Goal: Understand process/instructions: Learn about a topic

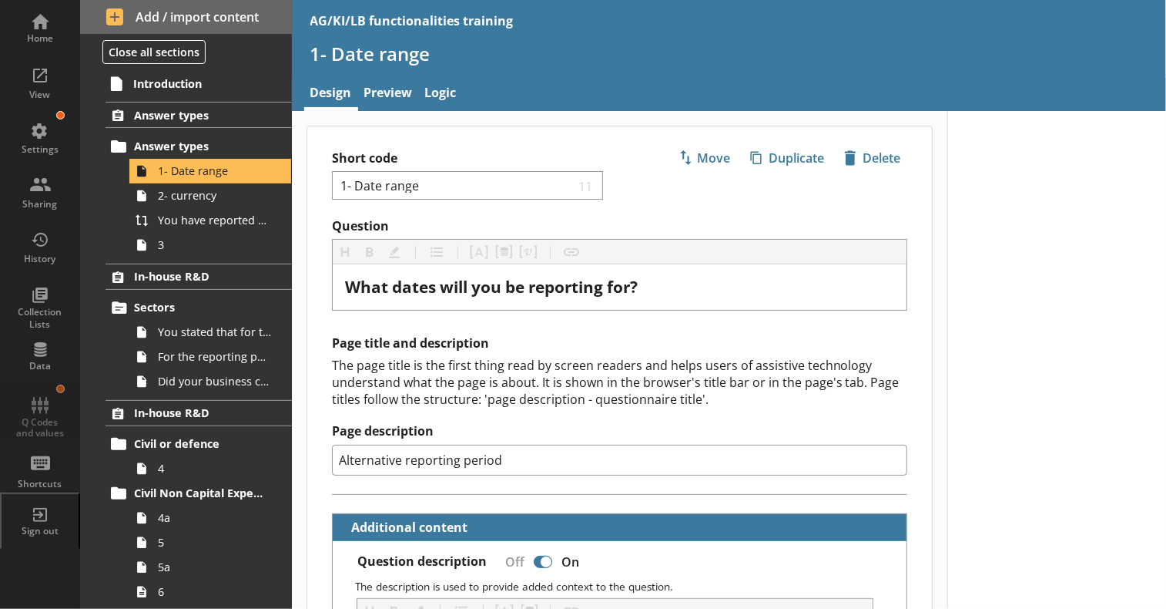
scroll to position [77, 0]
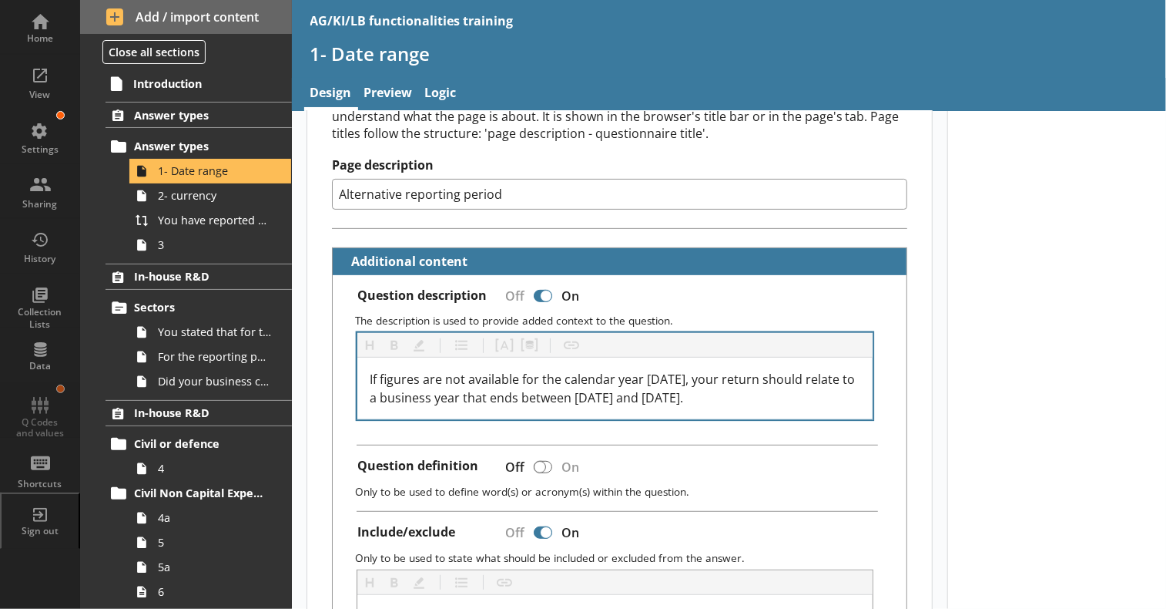
scroll to position [385, 0]
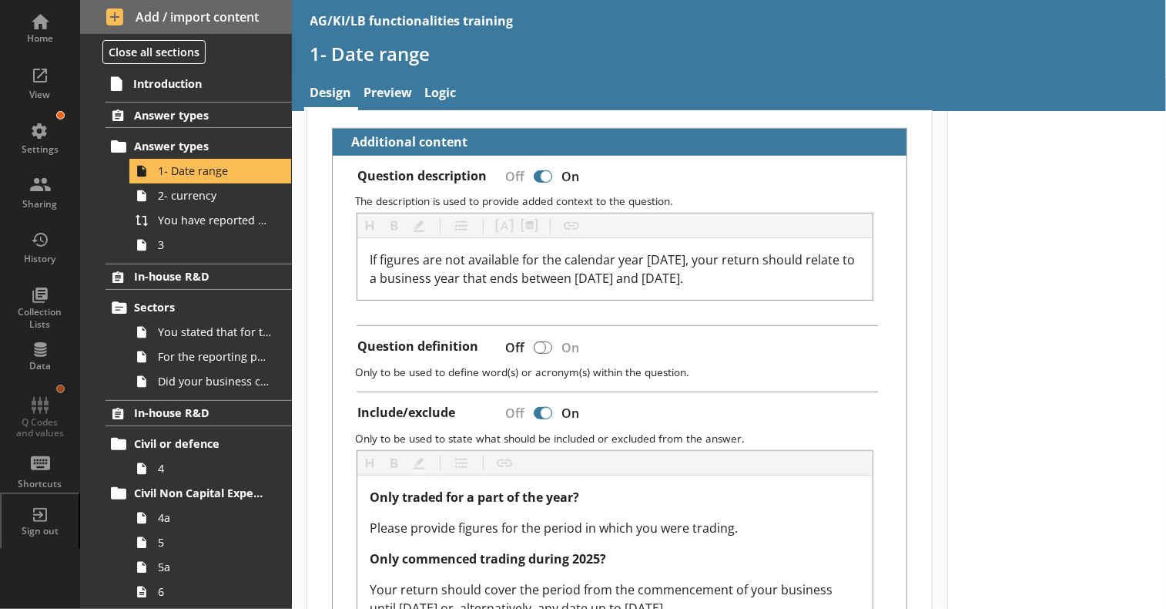
click at [534, 171] on div at bounding box center [543, 176] width 18 height 12
checkbox input "false"
type textarea "x"
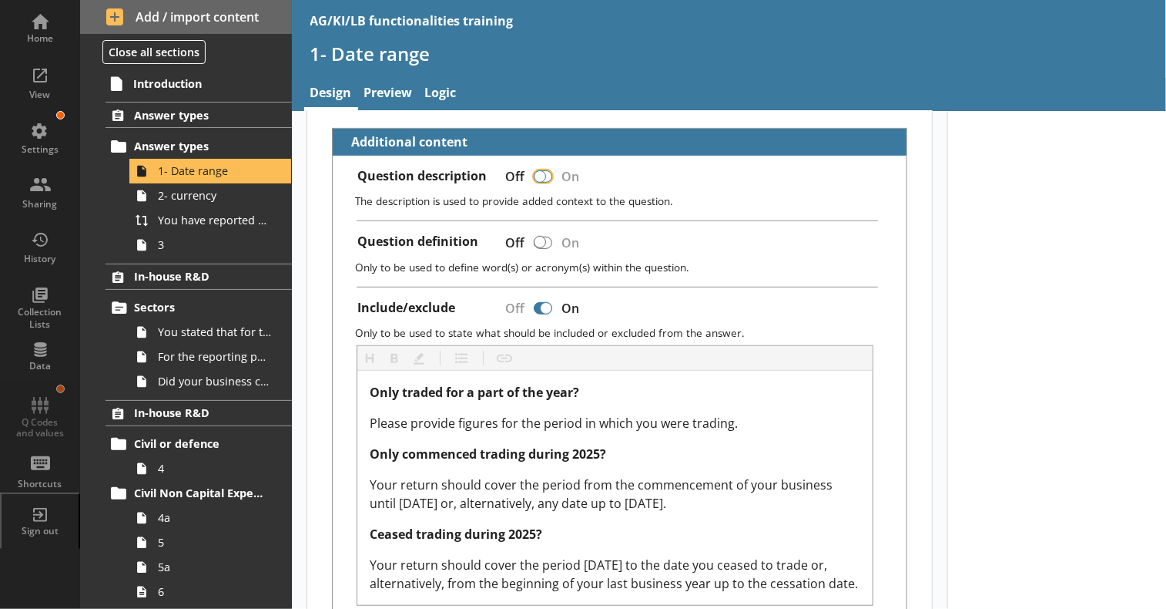
click at [551, 166] on input "Question description" at bounding box center [543, 176] width 25 height 27
checkbox input "true"
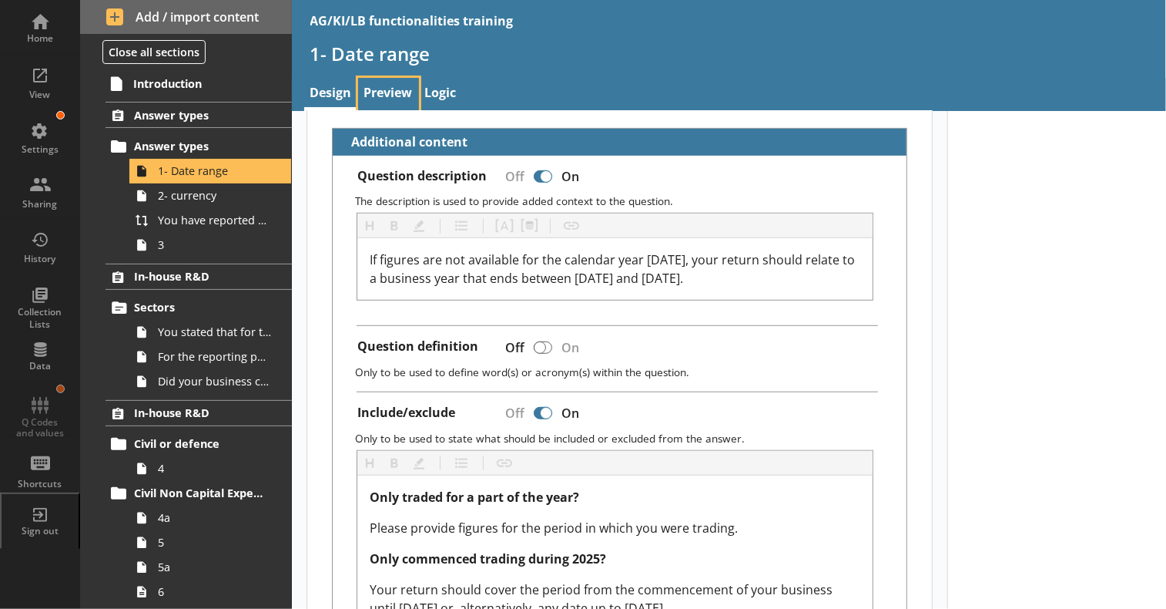
click at [386, 92] on link "Preview" at bounding box center [388, 94] width 61 height 33
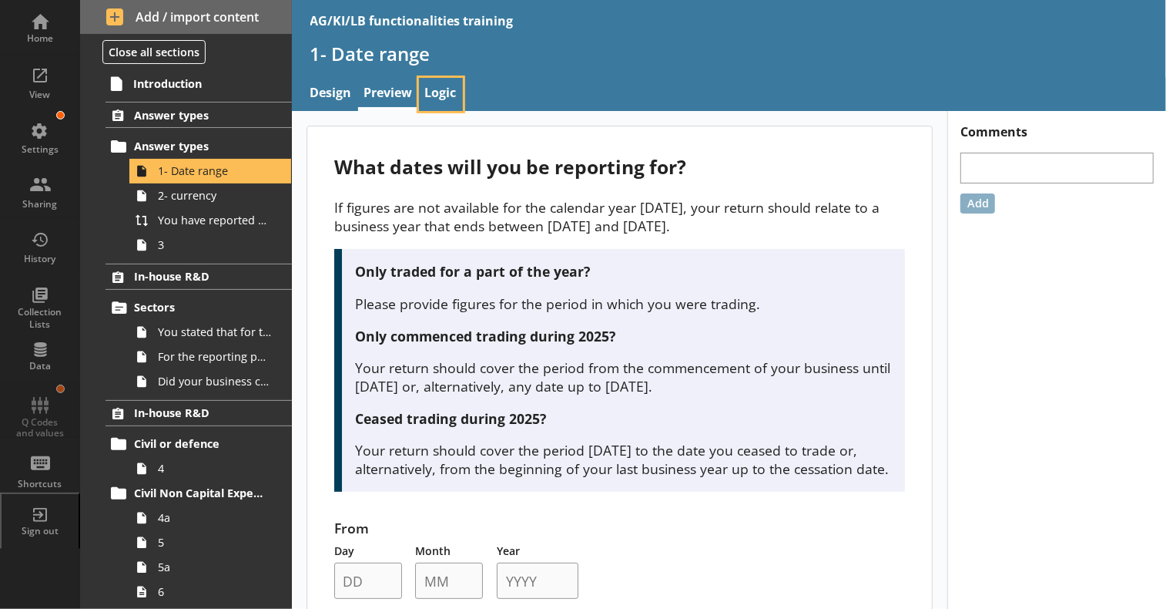
click at [441, 96] on link "Logic" at bounding box center [441, 94] width 44 height 33
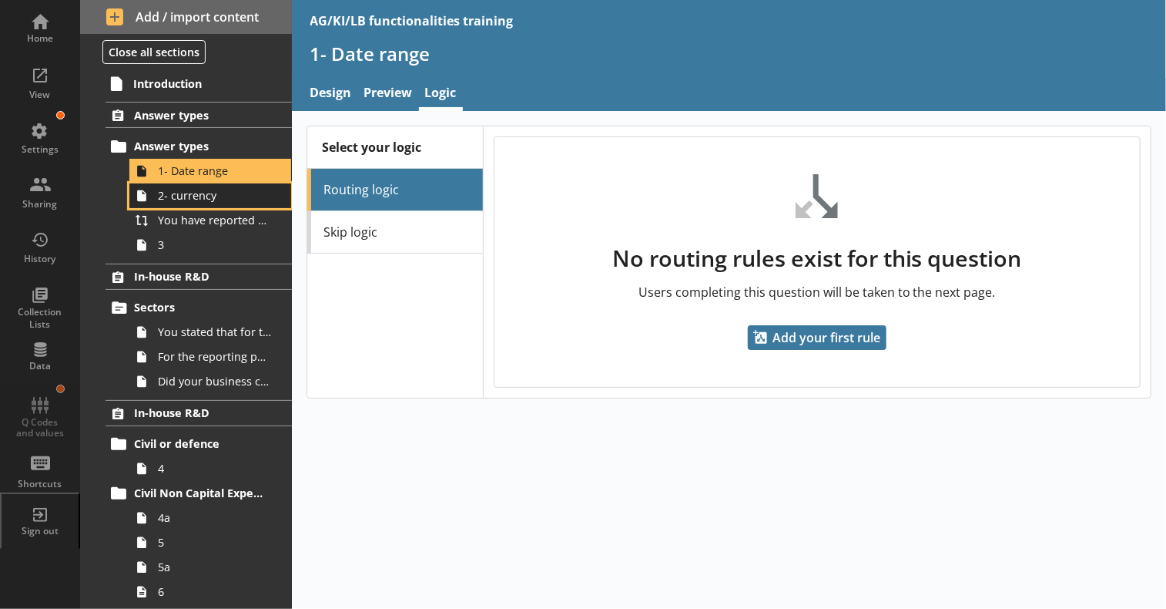
click at [202, 208] on link "2- currency" at bounding box center [210, 195] width 162 height 25
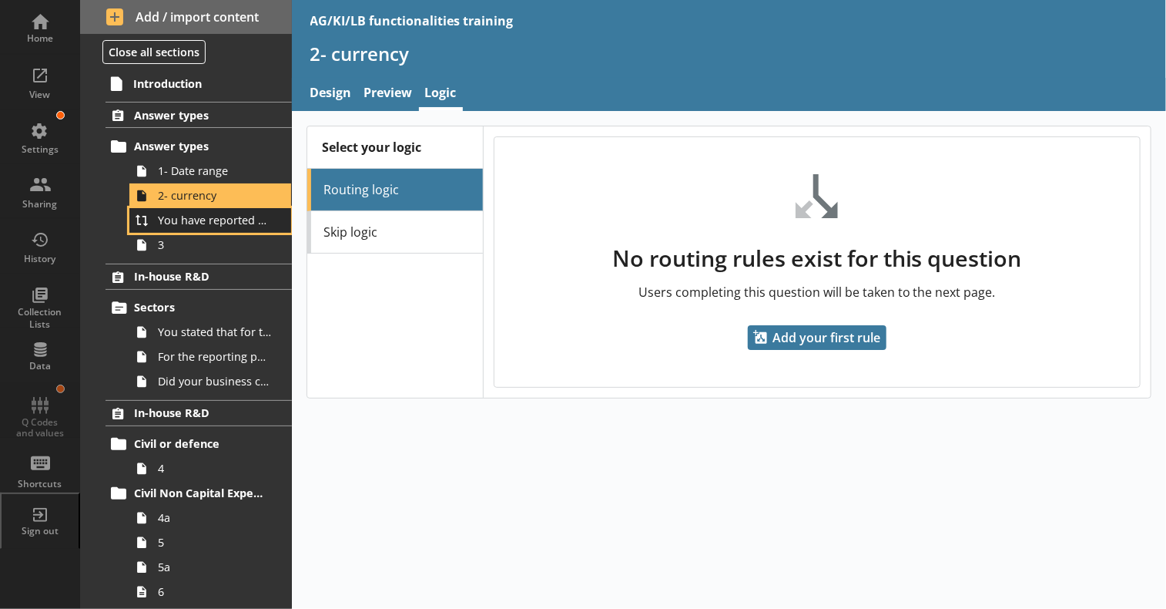
click at [186, 227] on span "You have reported your business's gross non-capital expenditure on salaries and…" at bounding box center [214, 220] width 113 height 15
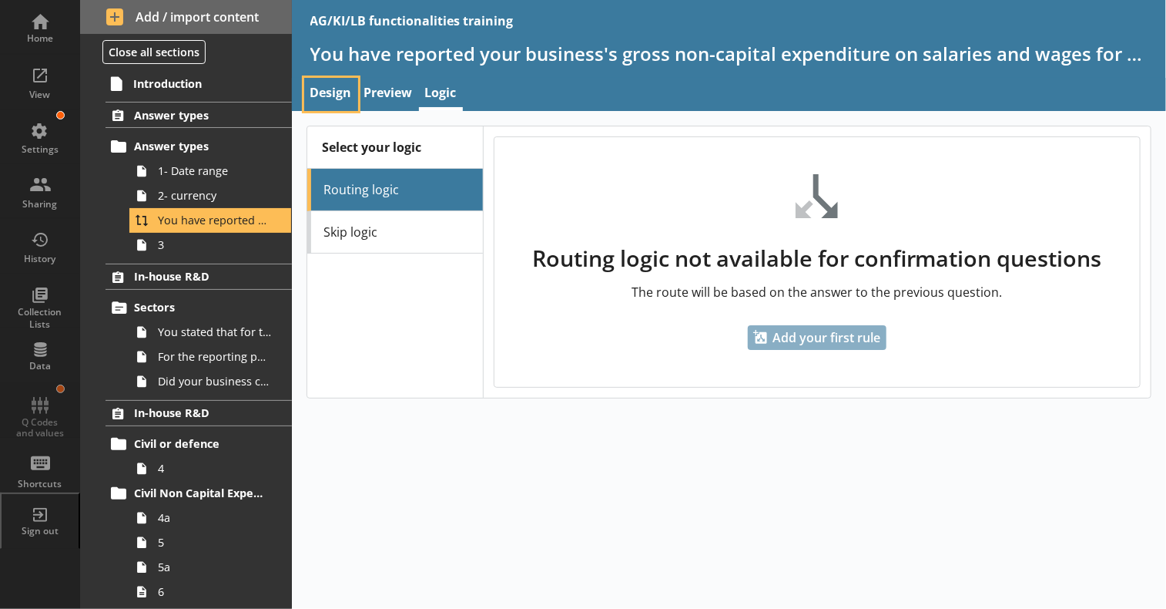
click at [323, 98] on link "Design" at bounding box center [331, 94] width 54 height 33
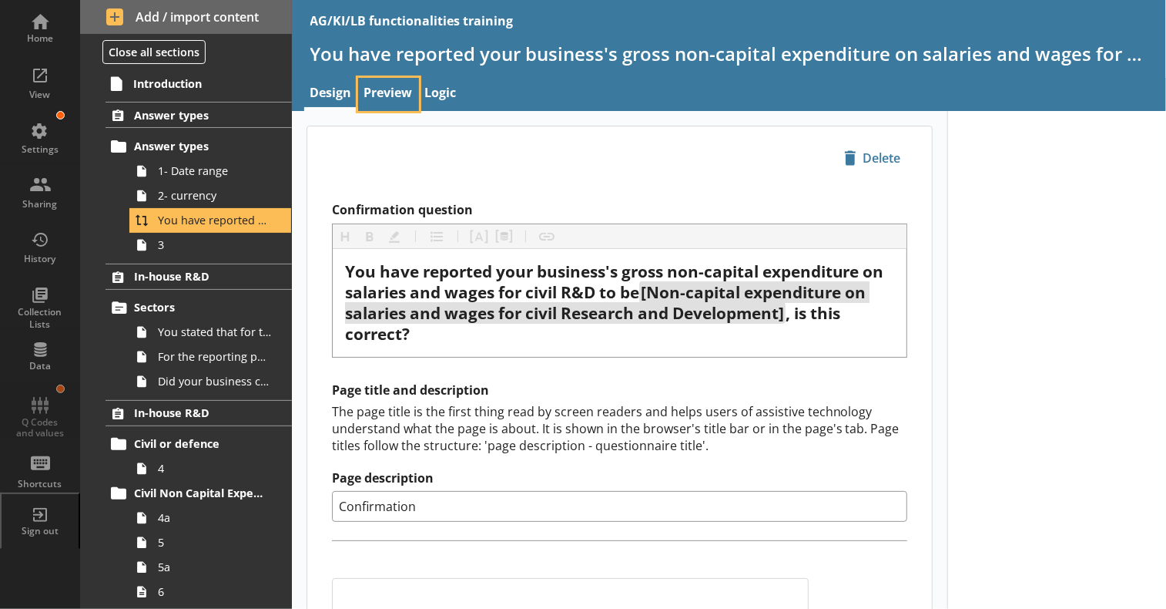
click at [381, 96] on link "Preview" at bounding box center [388, 94] width 61 height 33
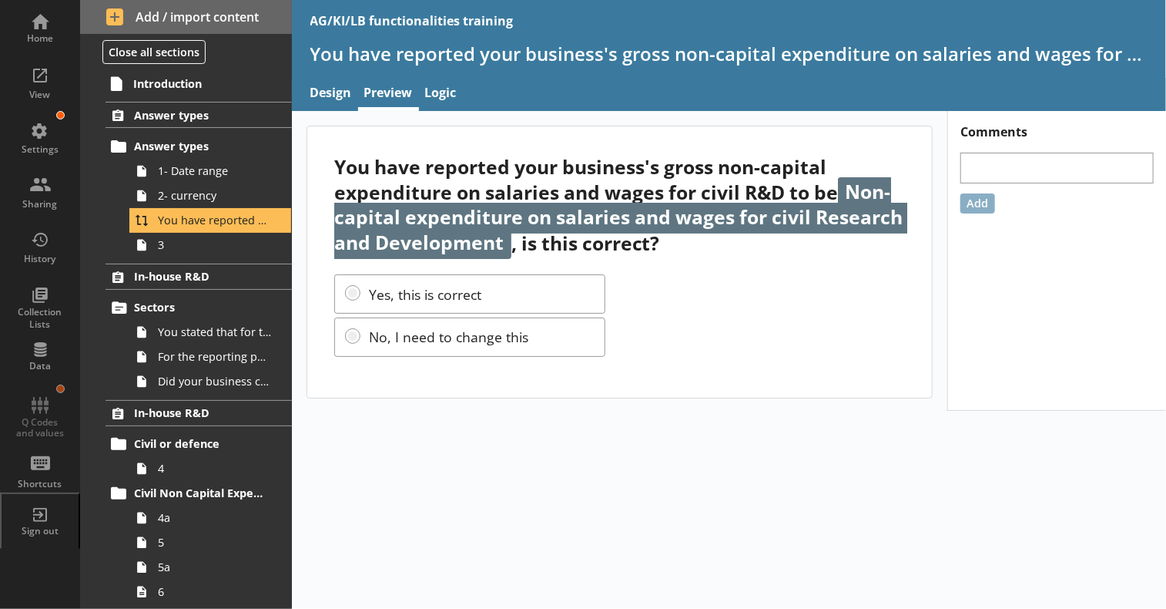
click at [397, 303] on div "You have reported your business's gross non-capital expenditure on salaries and…" at bounding box center [619, 261] width 625 height 270
click at [394, 363] on div "You have reported your business's gross non-capital expenditure on salaries and…" at bounding box center [619, 261] width 625 height 270
click at [439, 89] on link "Logic" at bounding box center [441, 94] width 44 height 33
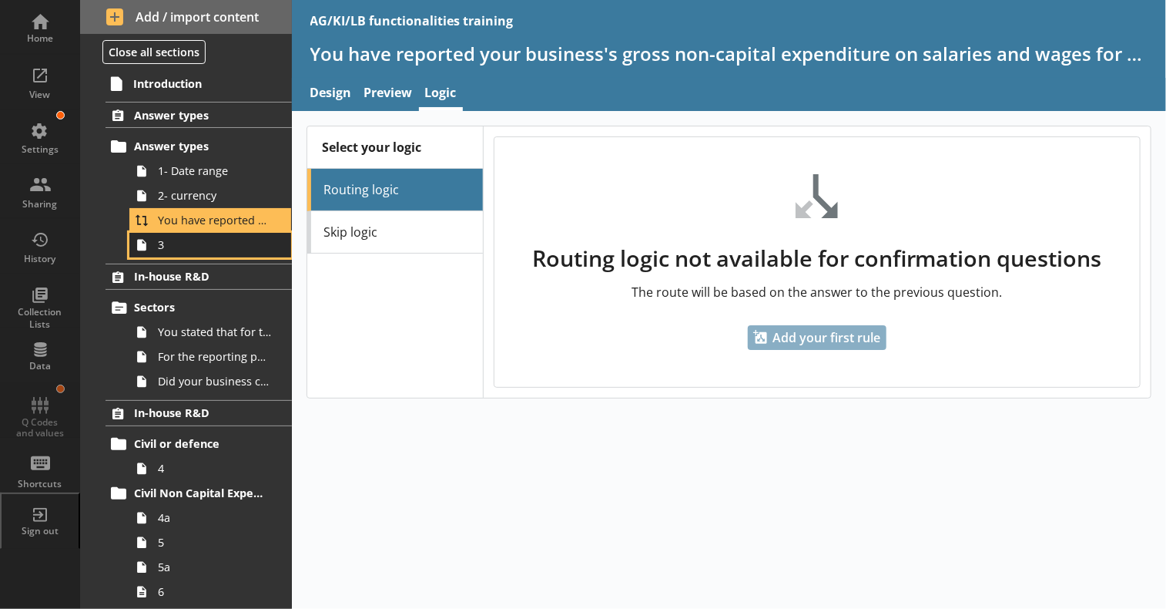
click at [159, 252] on span "3" at bounding box center [214, 244] width 113 height 15
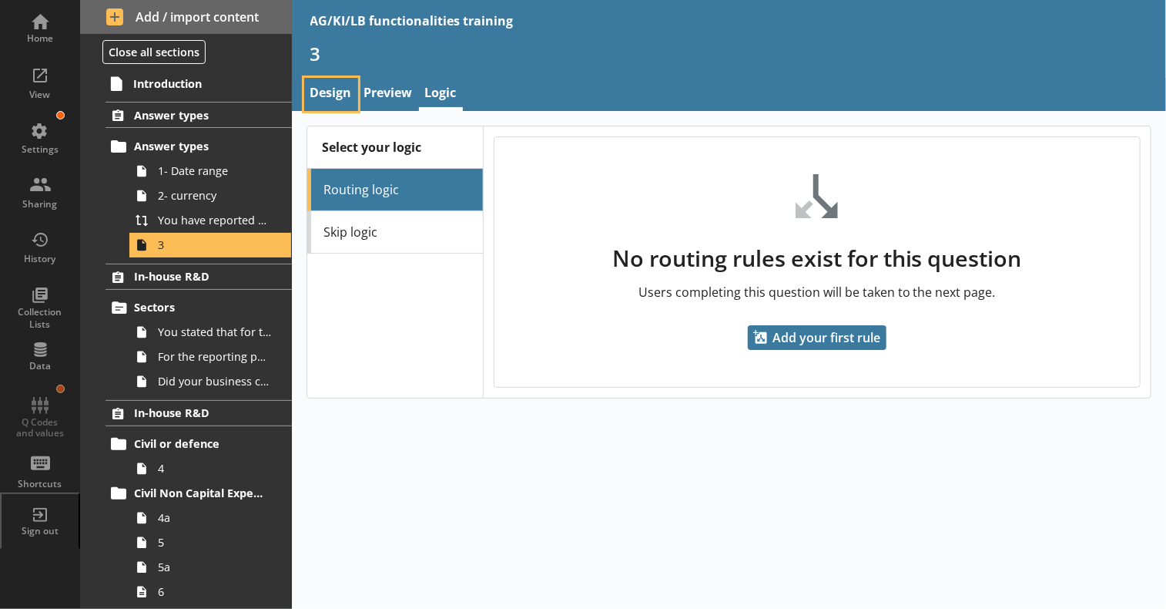
click at [336, 84] on link "Design" at bounding box center [331, 94] width 54 height 33
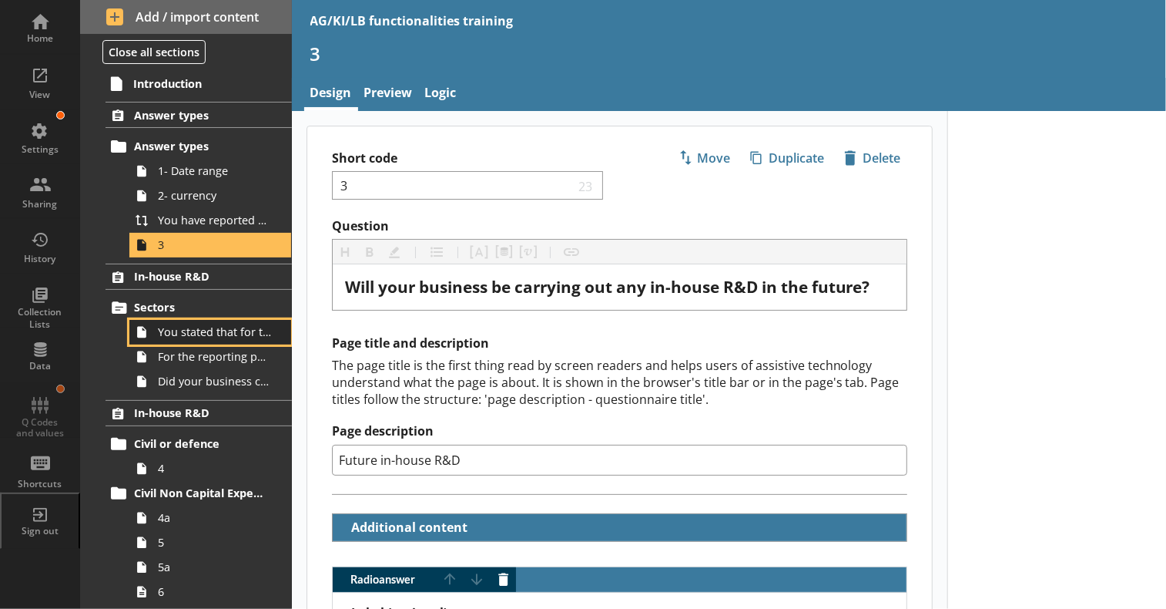
click at [186, 339] on span "You stated that for the period [From] to [To], [Ru Name] carried out in-house R…" at bounding box center [214, 331] width 113 height 15
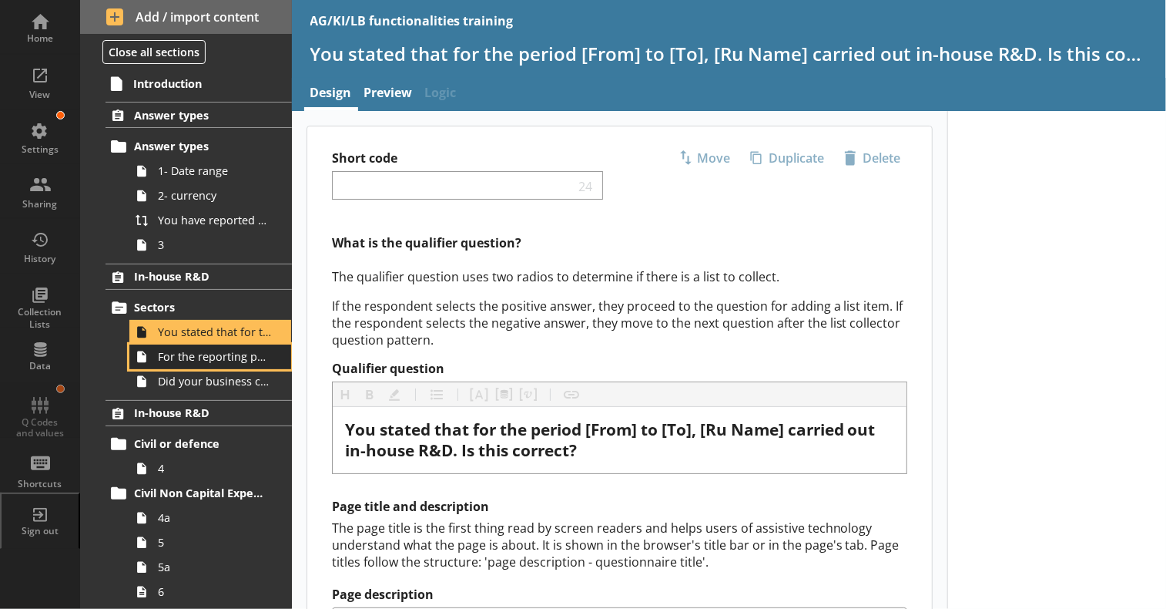
click at [190, 369] on link "For the reporting period, for which of the following product codes has your bus…" at bounding box center [210, 356] width 162 height 25
type textarea "x"
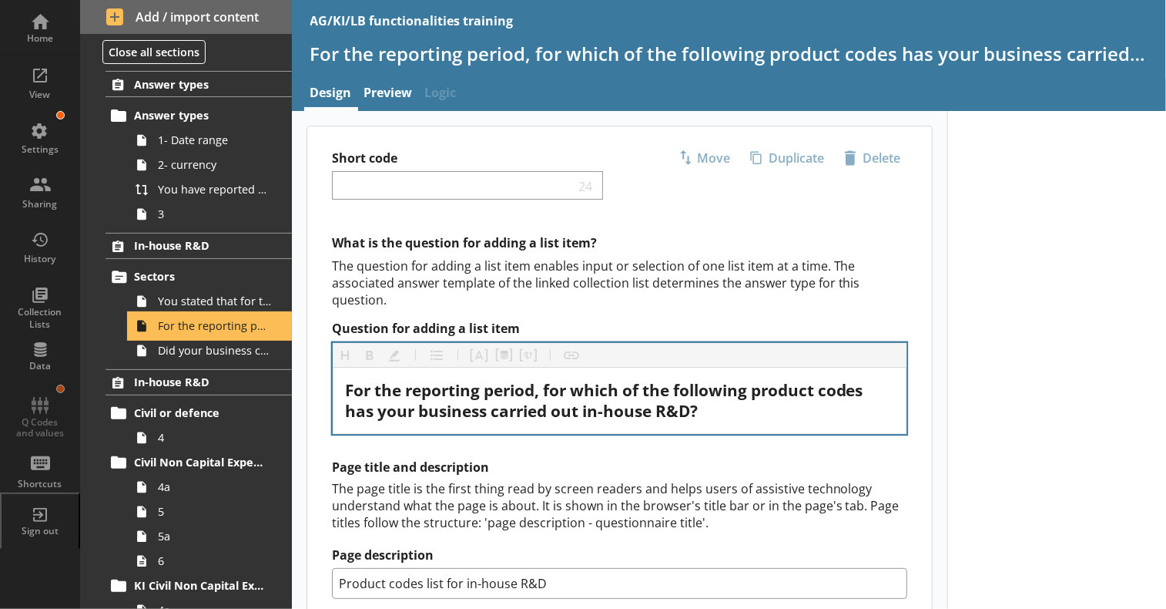
scroll to position [92, 0]
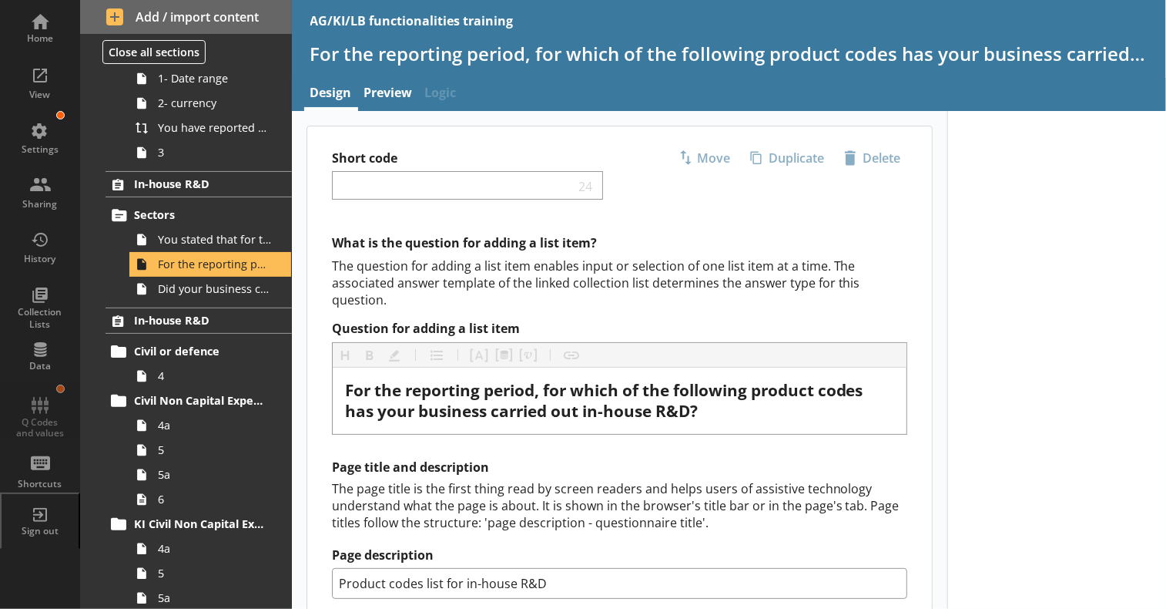
click at [906, 269] on div "What is the question for adding a list item? The question for adding a list ite…" at bounding box center [619, 510] width 625 height 552
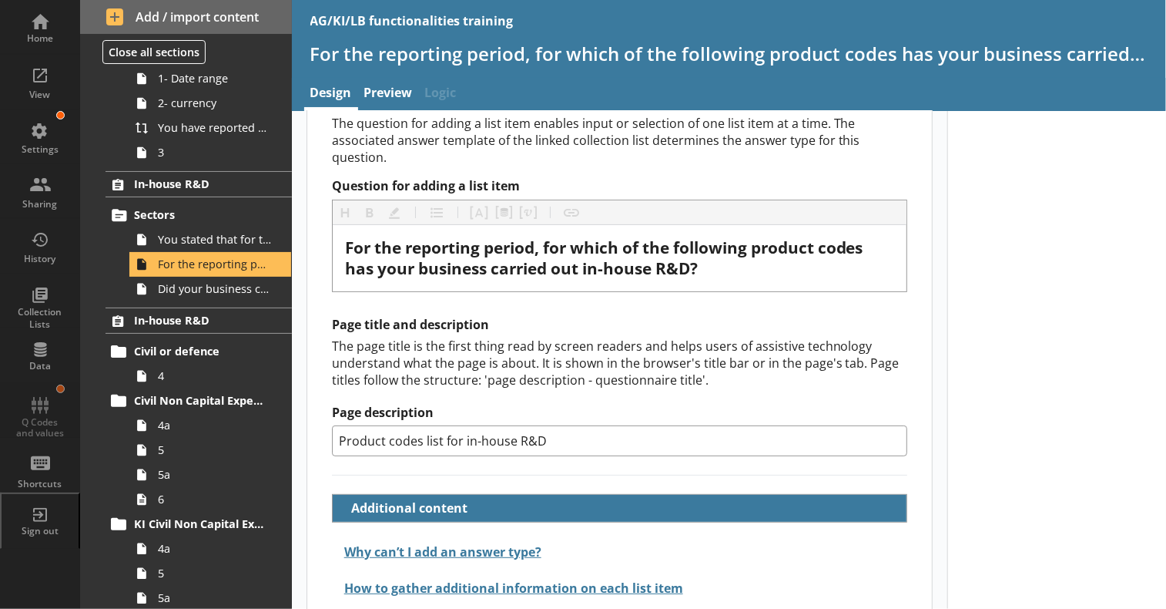
scroll to position [198, 0]
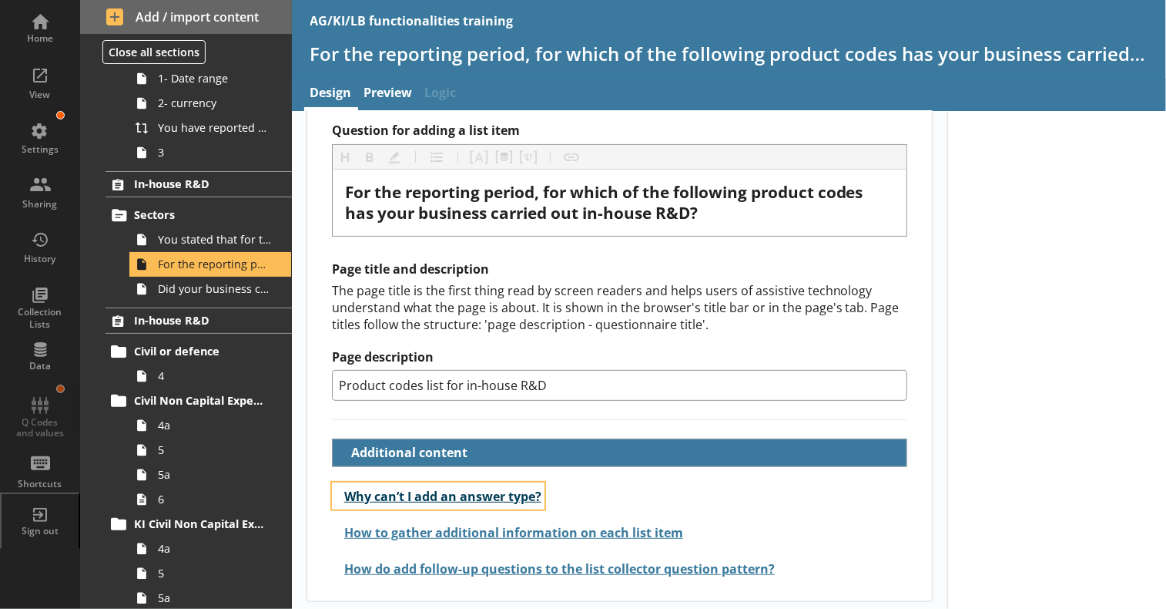
click at [501, 498] on button "Why can’t I add an answer type?" at bounding box center [438, 495] width 213 height 27
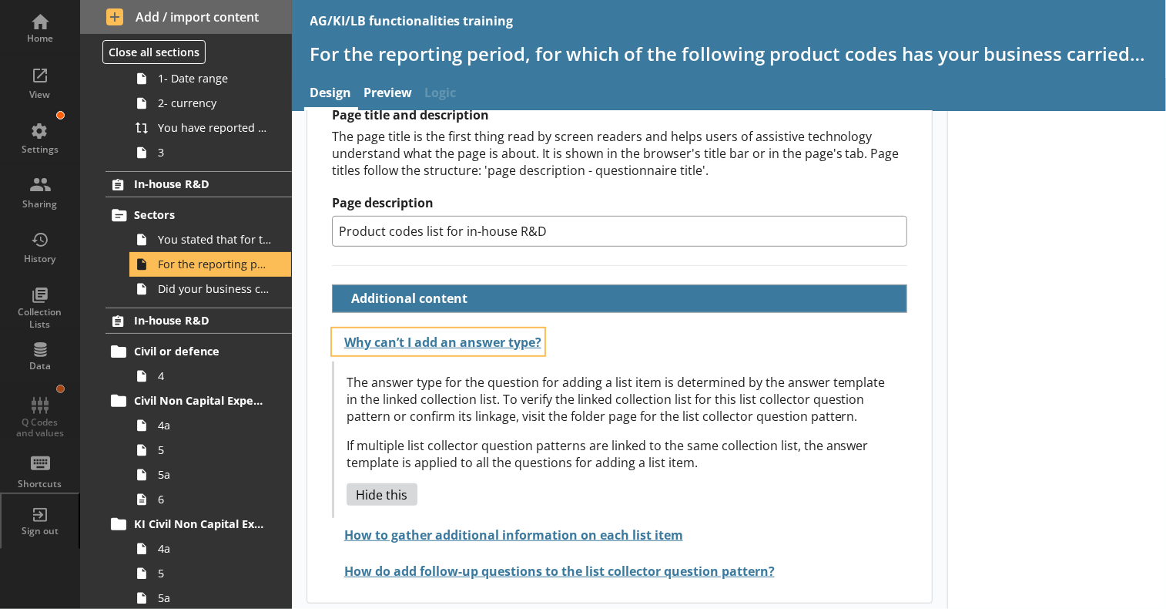
scroll to position [353, 0]
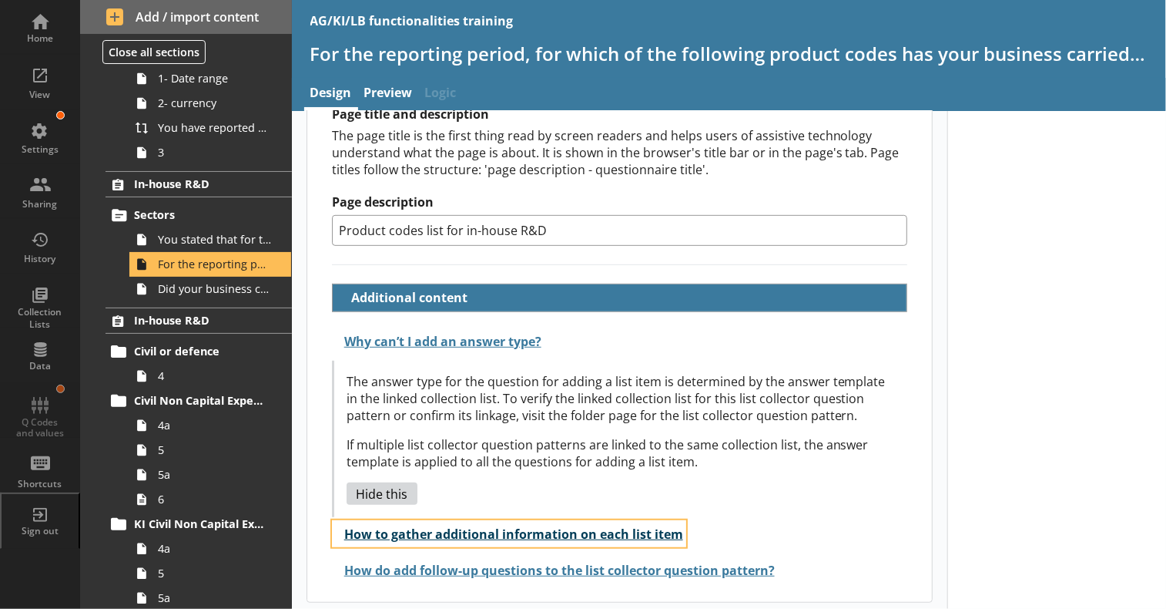
click at [452, 530] on button "How to gather additional information on each list item" at bounding box center [509, 533] width 354 height 27
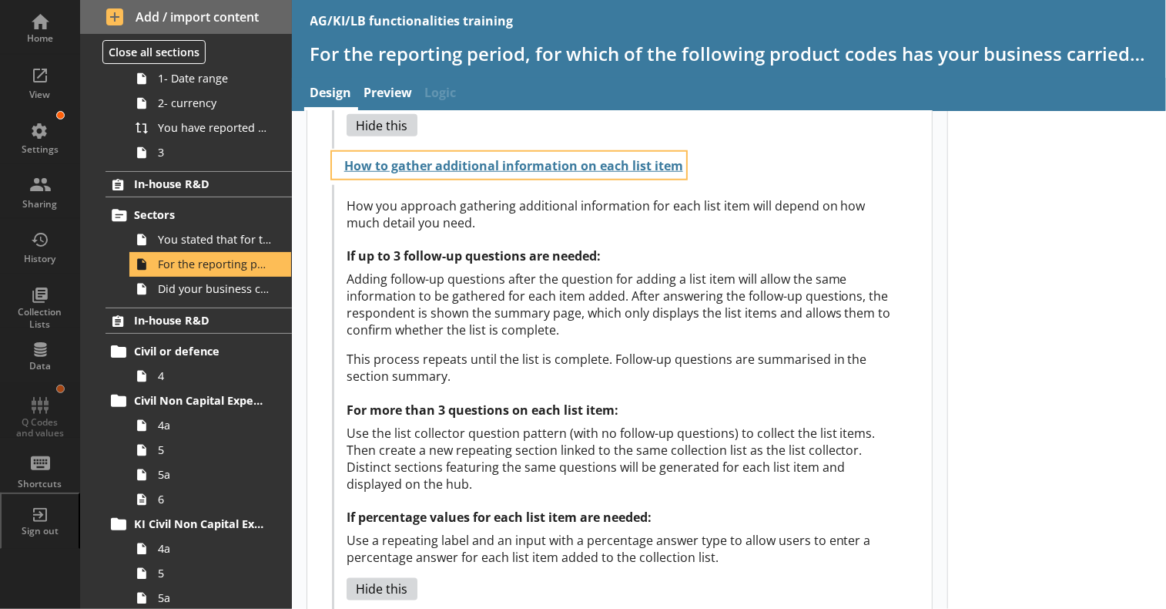
scroll to position [774, 0]
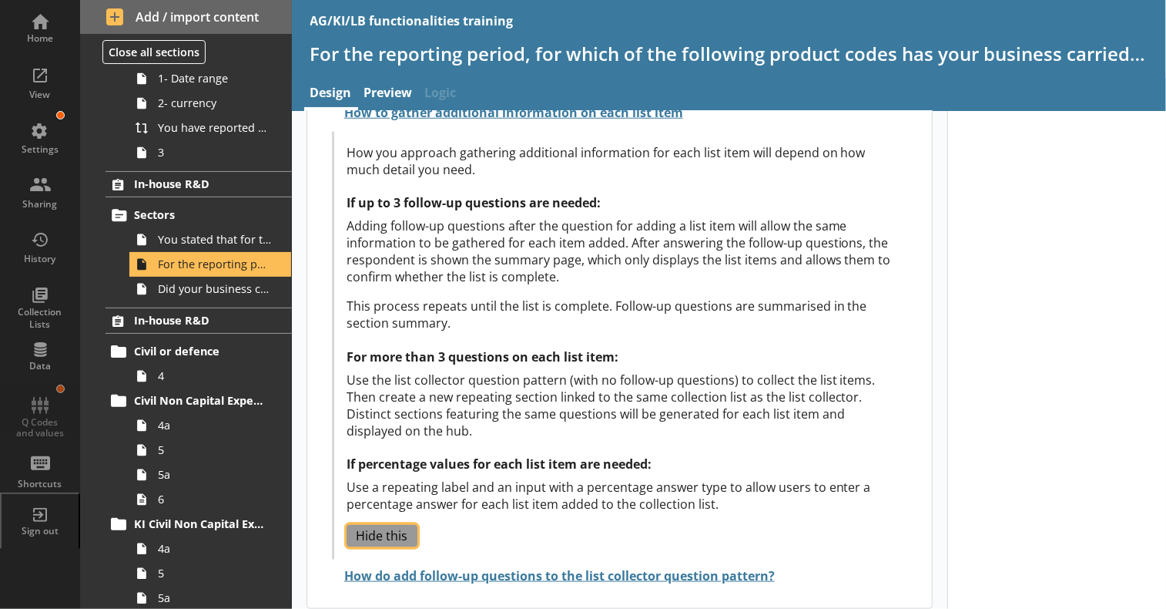
click at [407, 525] on button "Hide this" at bounding box center [383, 536] width 72 height 22
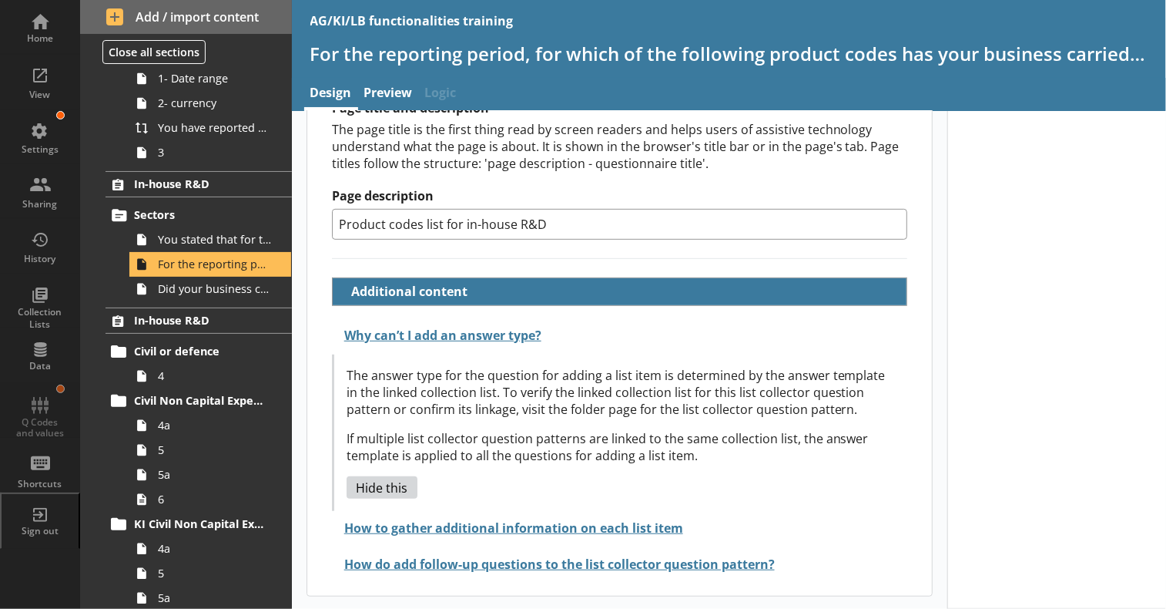
scroll to position [353, 0]
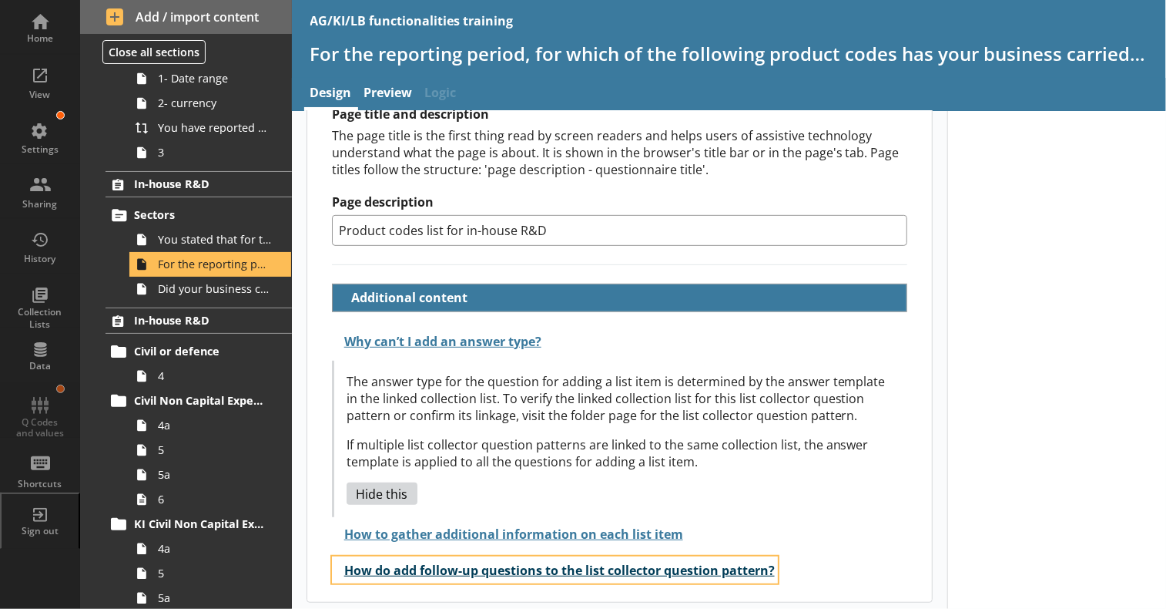
click at [441, 563] on button "How do add follow-up questions to the list collector question pattern?" at bounding box center [555, 569] width 446 height 27
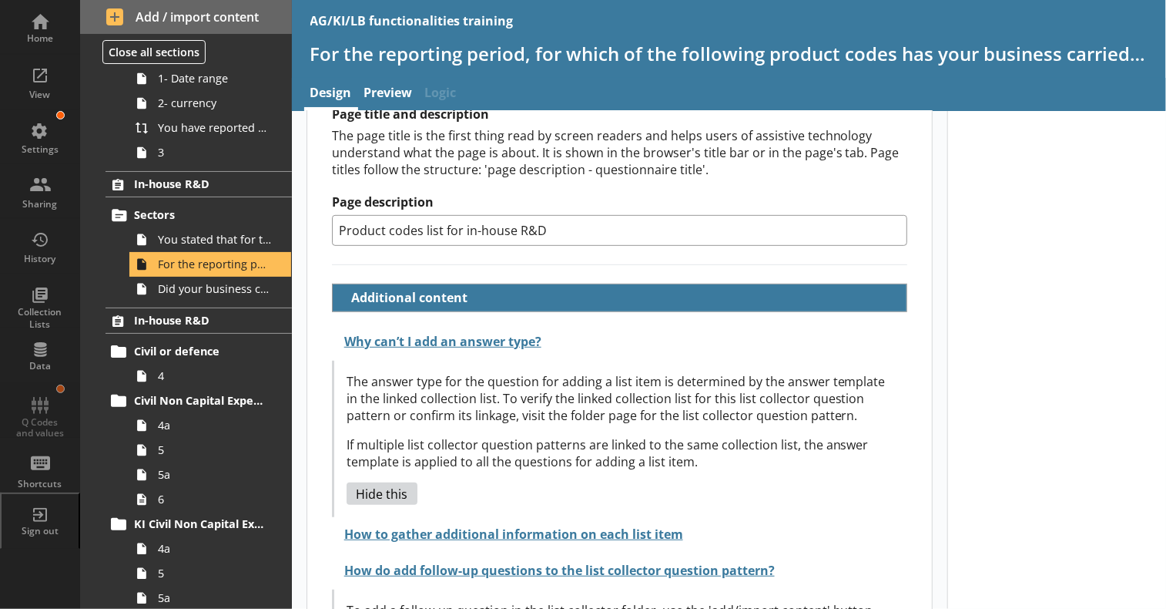
click at [1038, 395] on div at bounding box center [1057, 258] width 219 height 1001
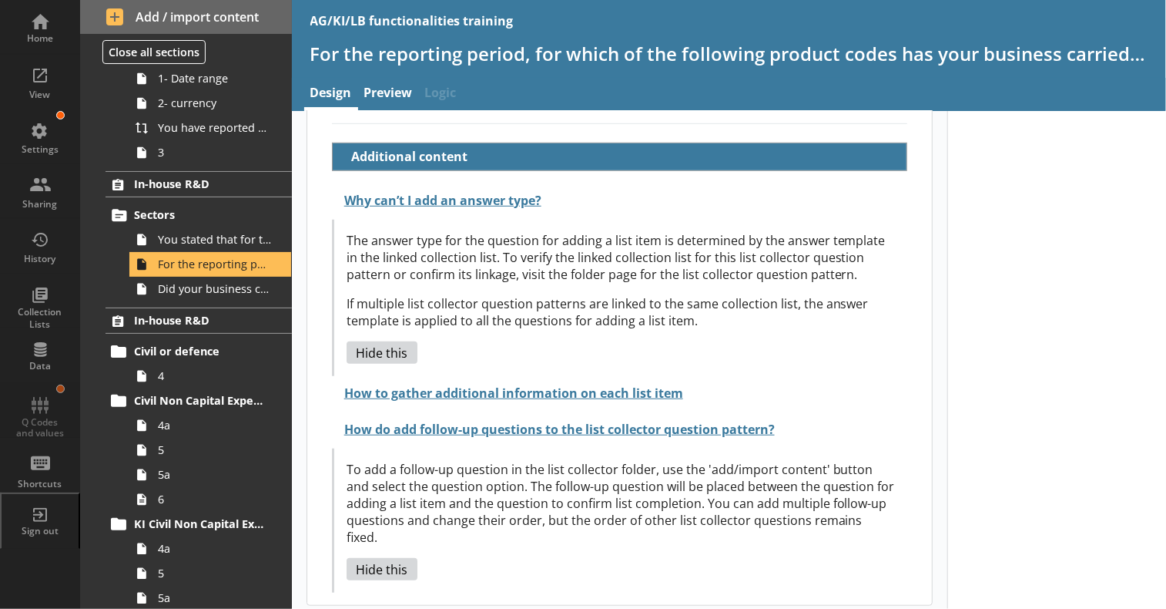
scroll to position [495, 0]
